Goal: Navigation & Orientation: Find specific page/section

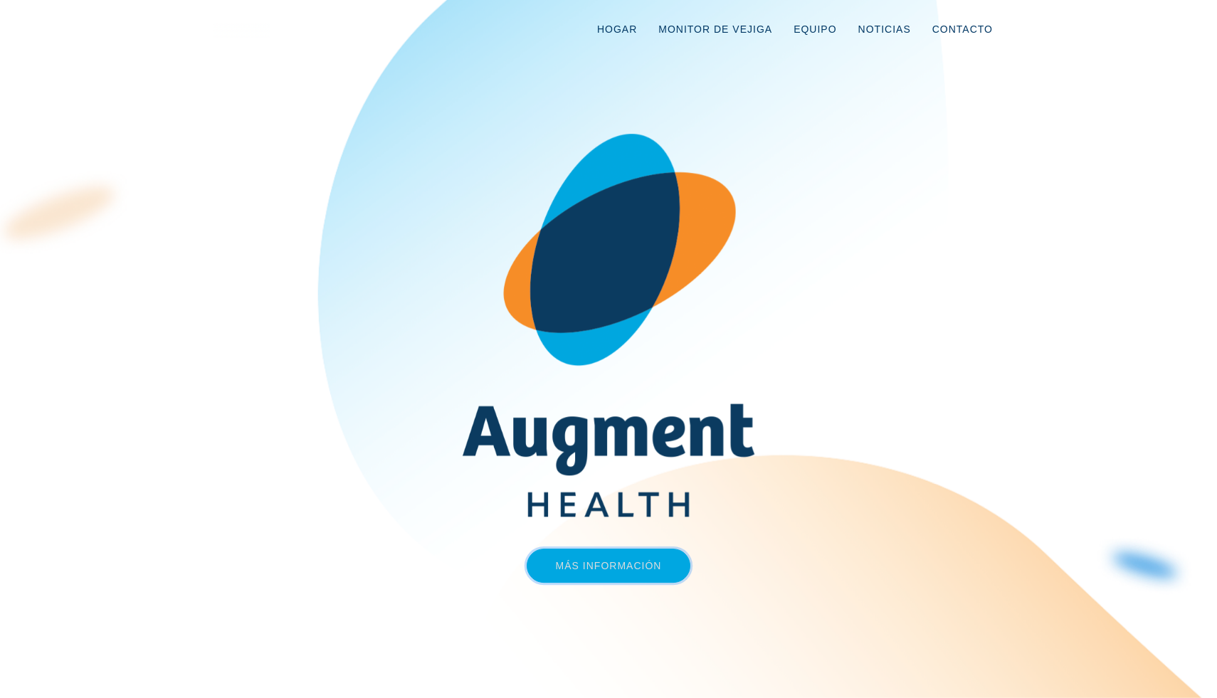
click at [584, 559] on link "Más información" at bounding box center [609, 566] width 164 height 34
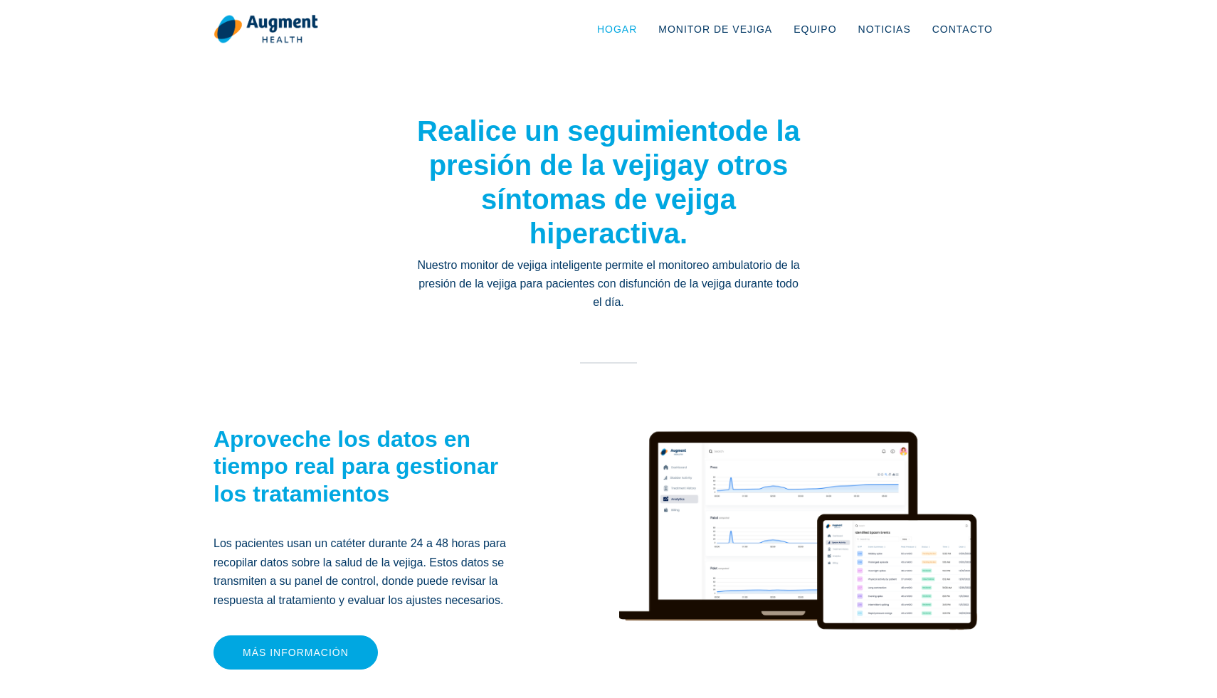
click at [638, 19] on link "Hogar" at bounding box center [616, 29] width 61 height 47
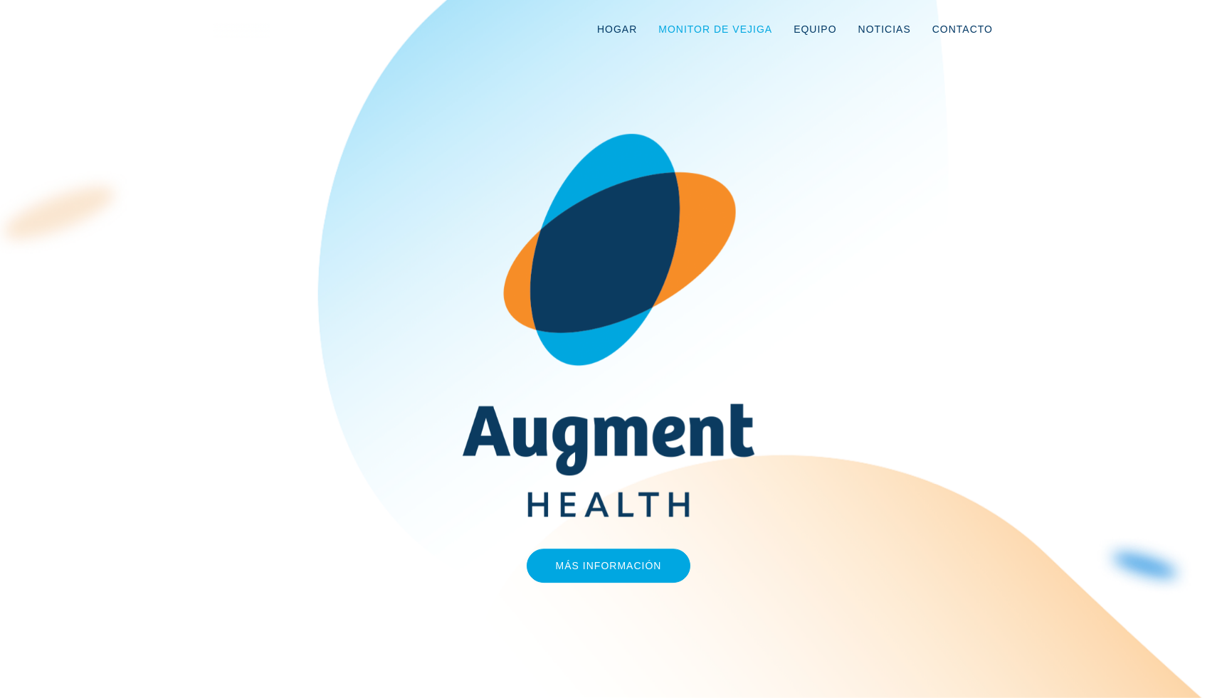
click at [671, 31] on font "Monitor de vejiga" at bounding box center [715, 28] width 114 height 11
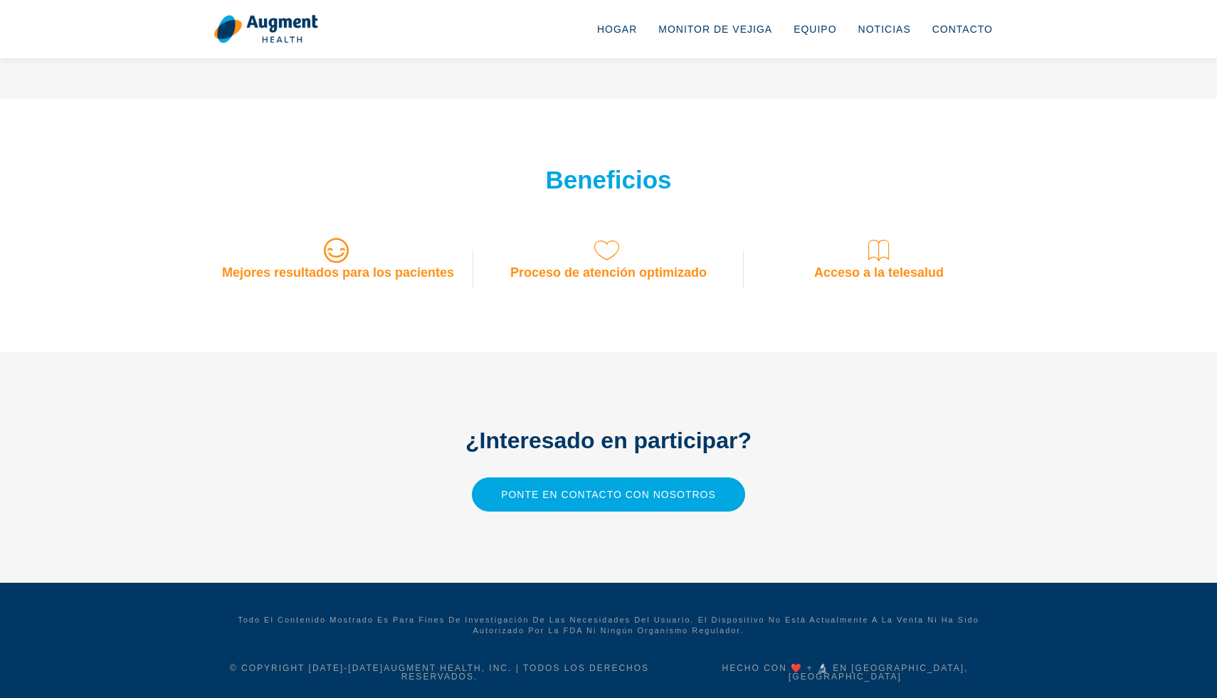
scroll to position [1131, 0]
